Goal: Check status: Check status

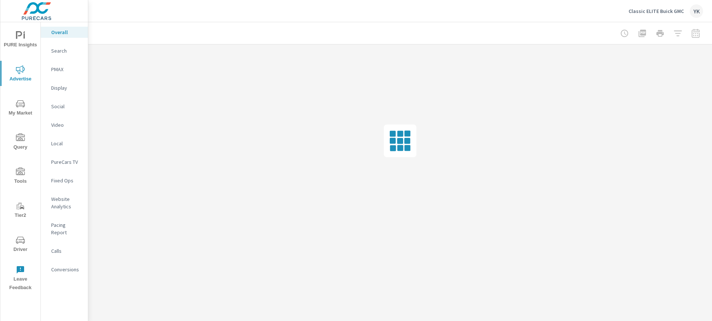
click at [57, 93] on div "Display" at bounding box center [64, 87] width 47 height 11
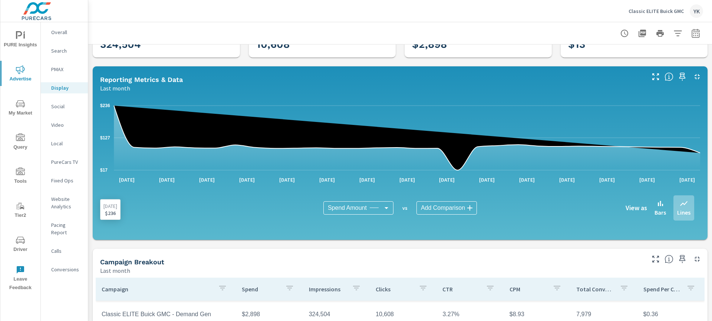
scroll to position [114, 0]
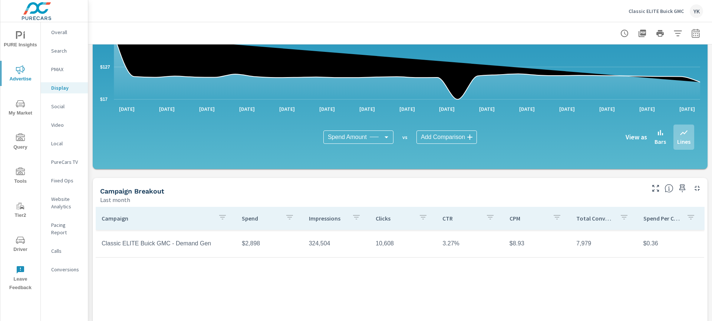
click at [696, 35] on icon "button" at bounding box center [695, 34] width 5 height 3
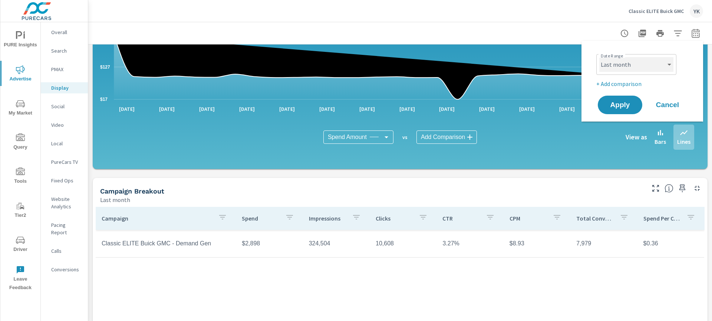
click at [643, 64] on select "Custom [DATE] Last week Last 7 days Last 14 days Last 30 days Last 45 days Last…" at bounding box center [636, 64] width 74 height 15
click at [599, 57] on select "Custom [DATE] Last week Last 7 days Last 14 days Last 30 days Last 45 days Last…" at bounding box center [636, 64] width 74 height 15
select select "custom"
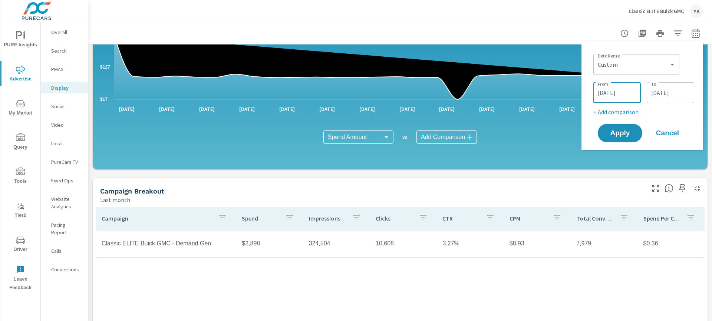
click at [622, 93] on input "[DATE]" at bounding box center [617, 92] width 42 height 15
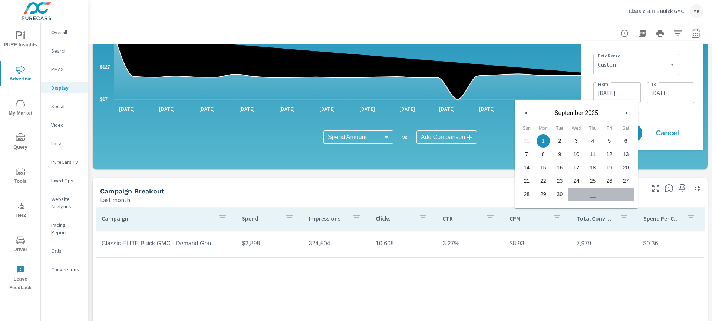
click at [525, 111] on button "button" at bounding box center [526, 113] width 9 height 9
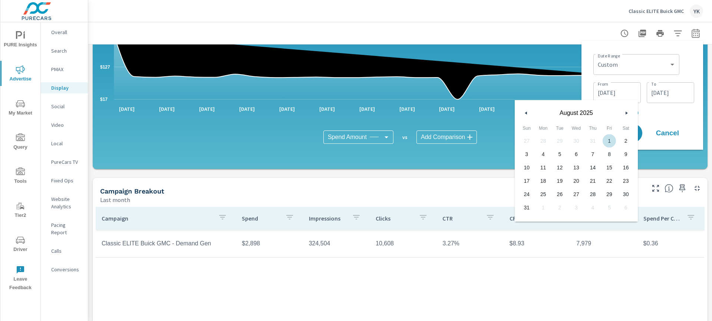
click at [613, 139] on span "1" at bounding box center [609, 141] width 17 height 10
type input "[DATE]"
click at [659, 93] on input "[DATE]" at bounding box center [671, 92] width 42 height 15
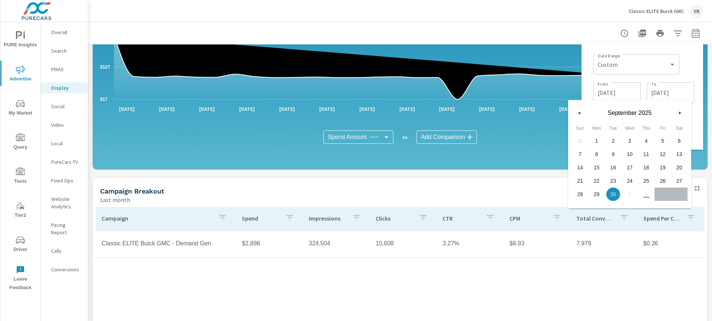
click at [584, 116] on div "[DATE]" at bounding box center [629, 111] width 123 height 22
click at [581, 114] on button "button" at bounding box center [579, 113] width 9 height 9
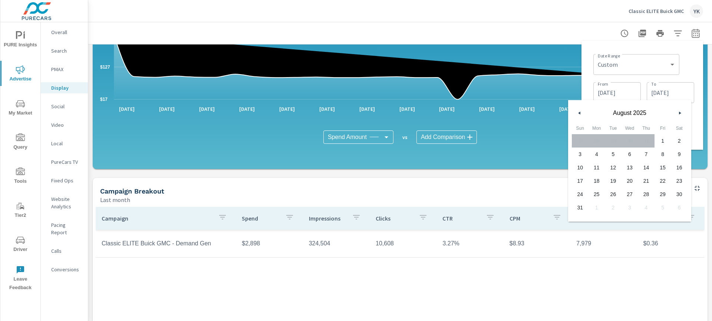
click at [581, 203] on span "31" at bounding box center [580, 208] width 17 height 10
type input "[DATE]"
click at [696, 140] on div "Date Range Custom [DATE] Last week Last 7 days Last 14 days Last 30 days Last 4…" at bounding box center [643, 95] width 110 height 97
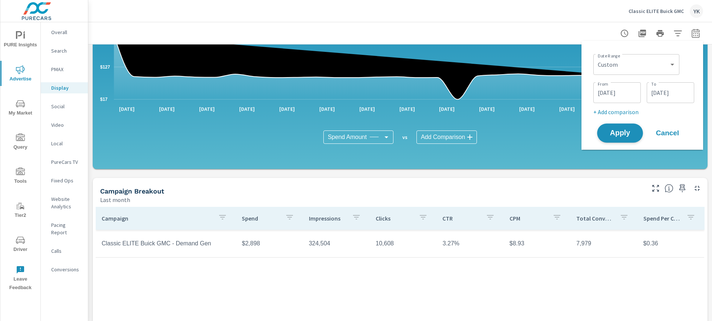
click at [619, 134] on span "Apply" at bounding box center [620, 133] width 30 height 7
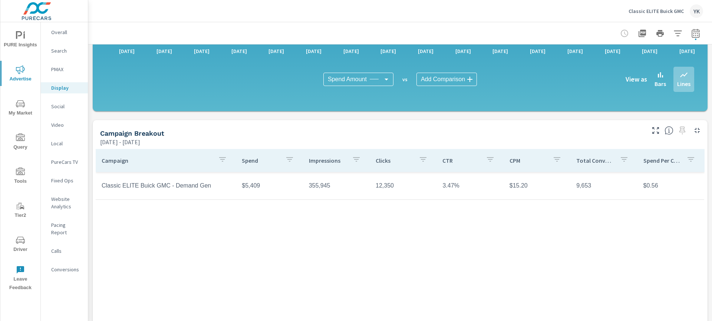
scroll to position [168, 0]
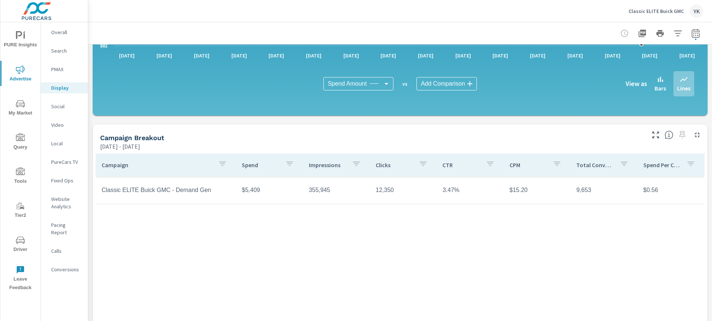
click at [678, 34] on icon "button" at bounding box center [678, 33] width 9 height 9
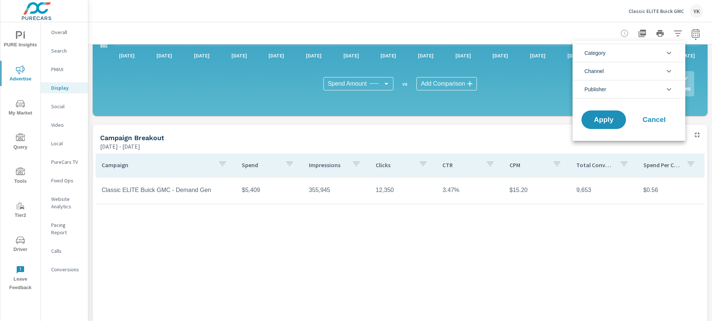
click at [625, 90] on li "Publisher" at bounding box center [629, 89] width 113 height 19
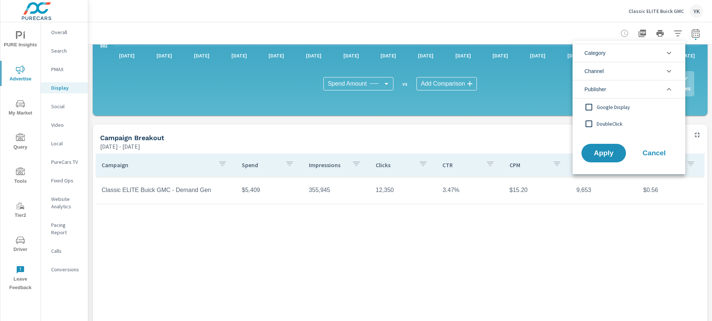
click at [449, 36] on div at bounding box center [356, 160] width 712 height 321
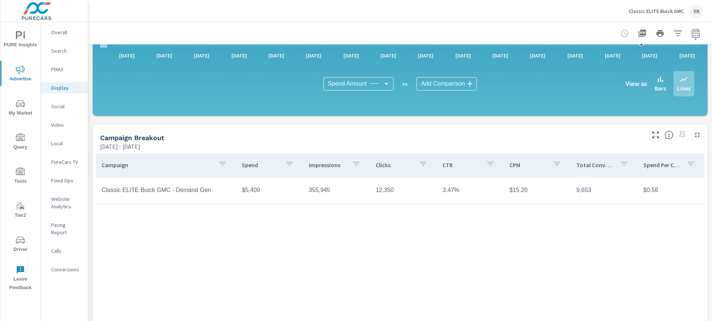
click at [219, 162] on icon "button" at bounding box center [222, 164] width 9 height 9
click at [204, 138] on div at bounding box center [356, 160] width 712 height 321
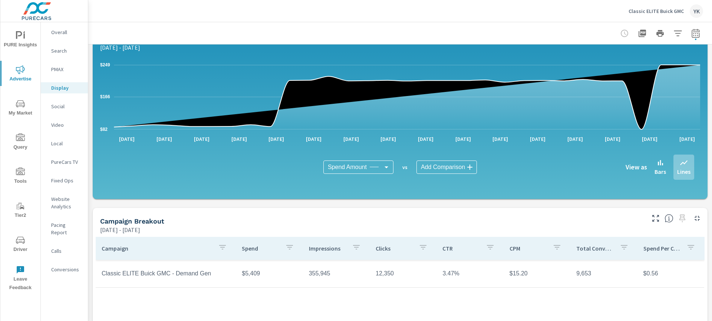
scroll to position [83, 0]
